Goal: Information Seeking & Learning: Learn about a topic

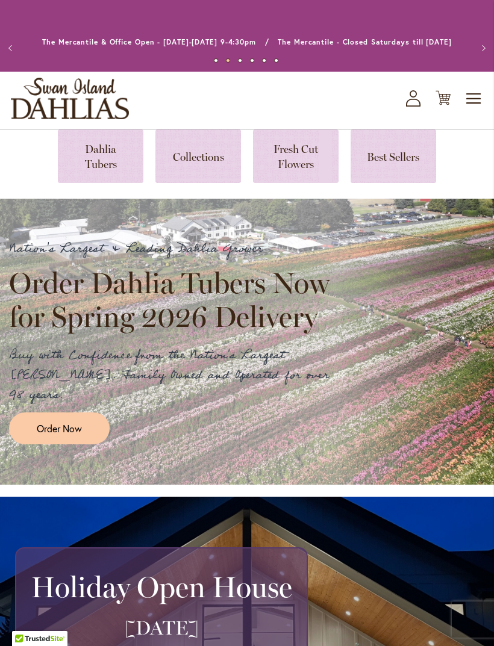
click at [466, 104] on span "Toggle Nav" at bounding box center [474, 99] width 18 height 24
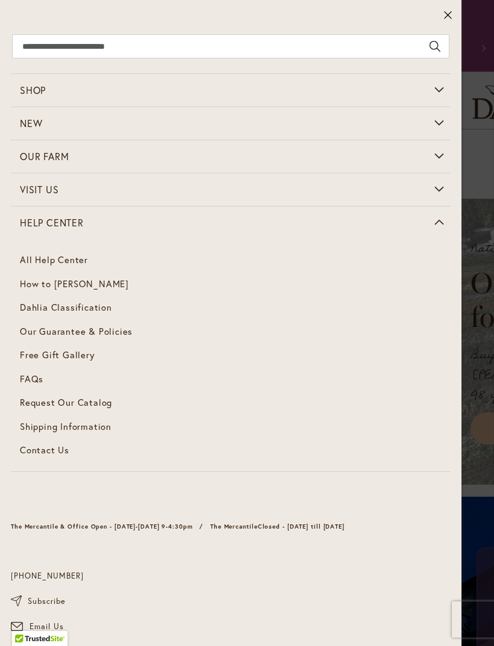
click at [75, 287] on span "How to [PERSON_NAME]" at bounding box center [74, 284] width 109 height 12
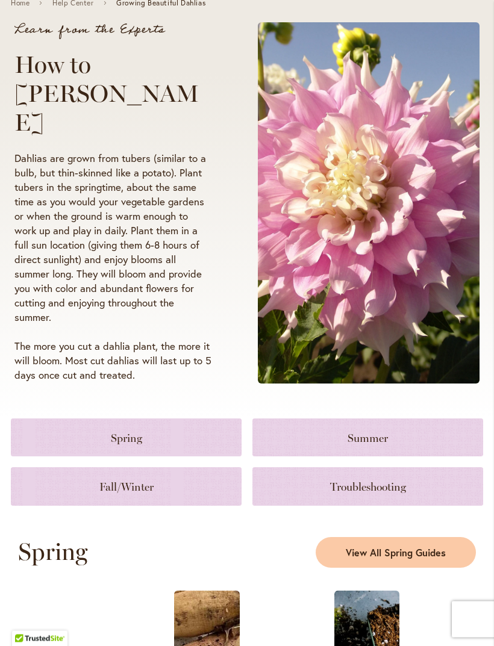
scroll to position [146, 0]
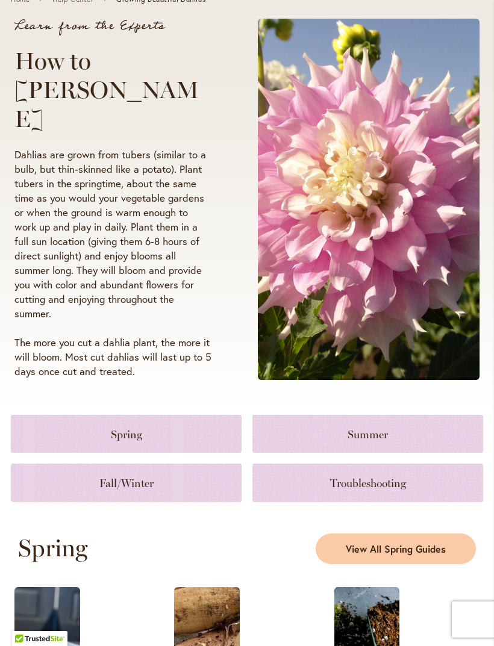
click at [146, 483] on link at bounding box center [126, 483] width 231 height 38
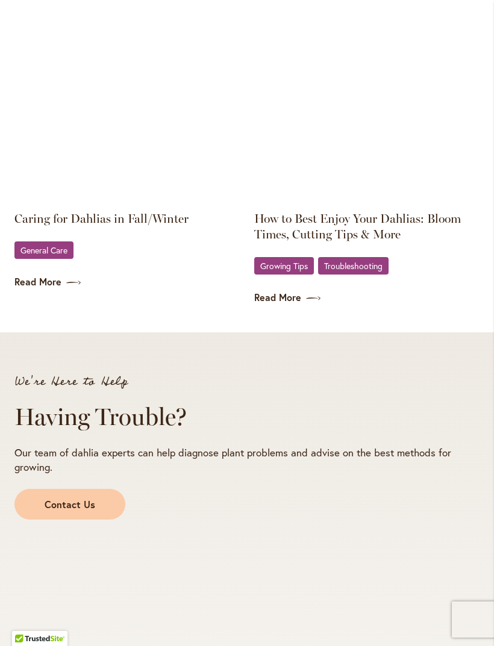
scroll to position [1918, 0]
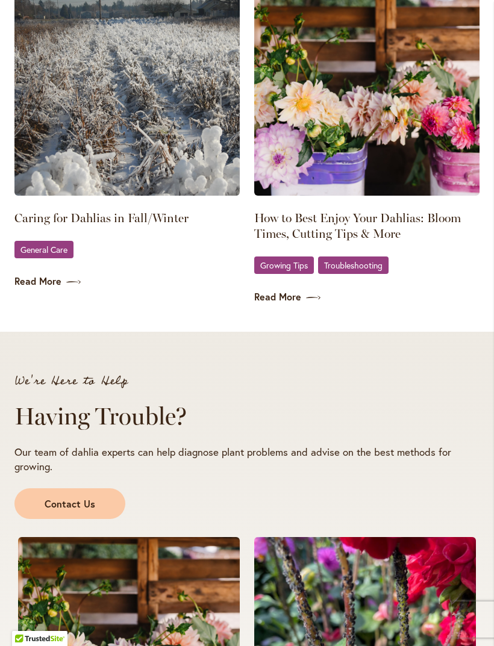
click at [42, 246] on span "General Care" at bounding box center [43, 250] width 47 height 8
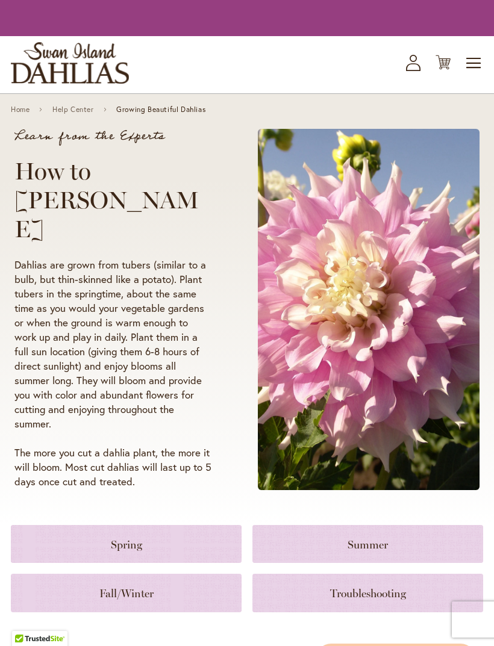
scroll to position [1918, 0]
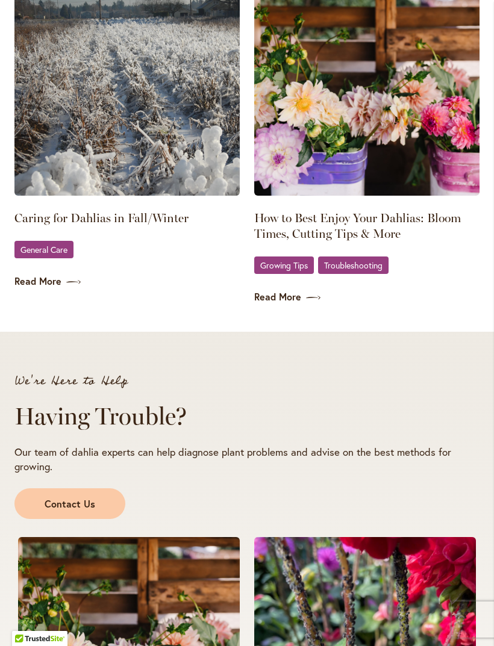
click at [112, 217] on link "Caring for Dahlias in Fall/Winter" at bounding box center [126, 218] width 225 height 16
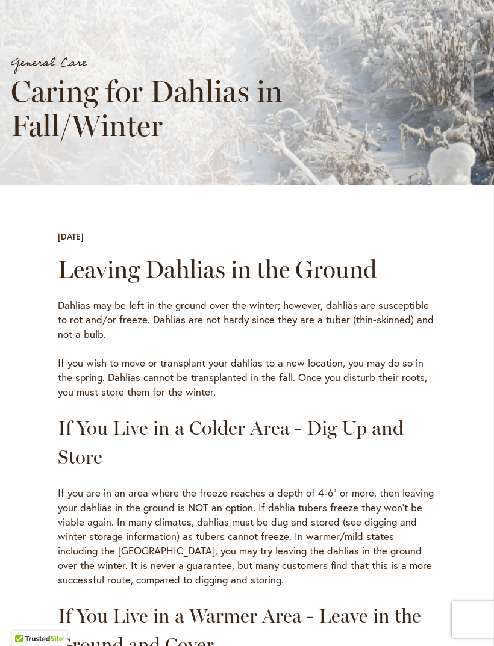
scroll to position [192, 0]
